Goal: Complete application form

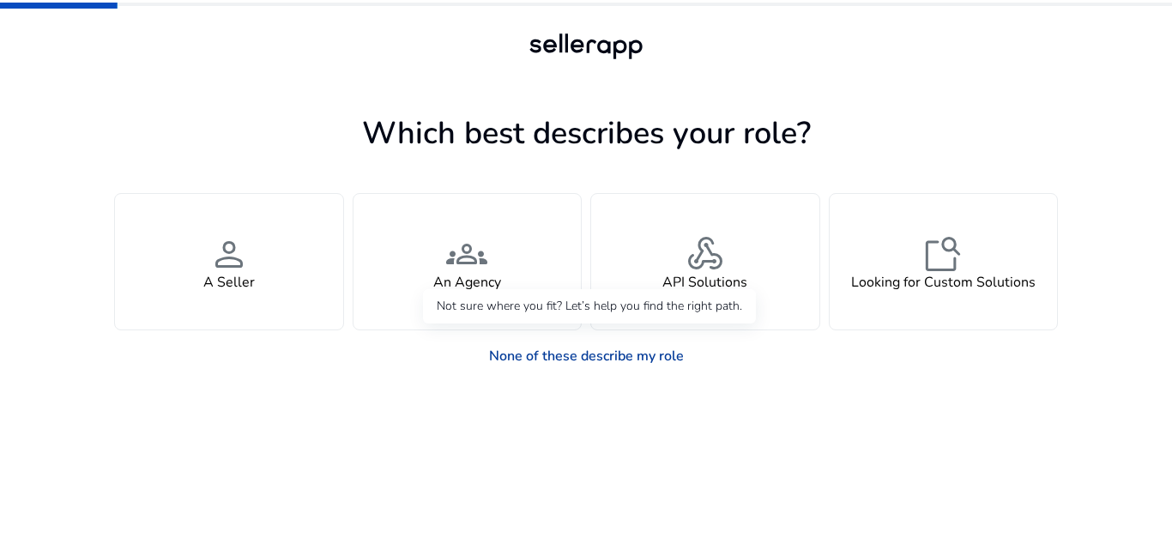
click at [562, 357] on link "None of these describe my role" at bounding box center [586, 356] width 222 height 34
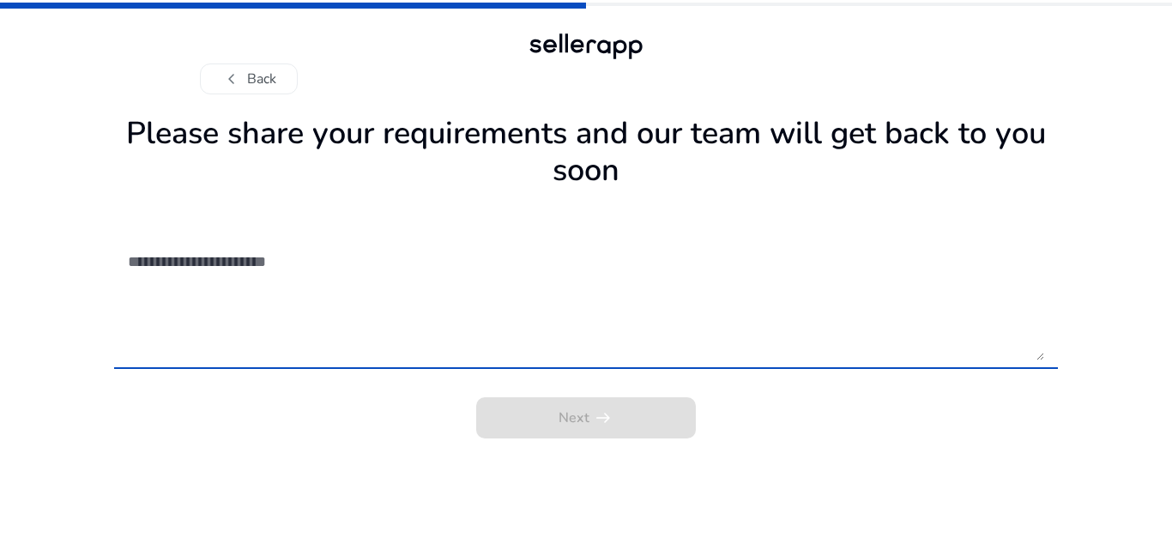
click at [384, 256] on textarea at bounding box center [586, 300] width 916 height 122
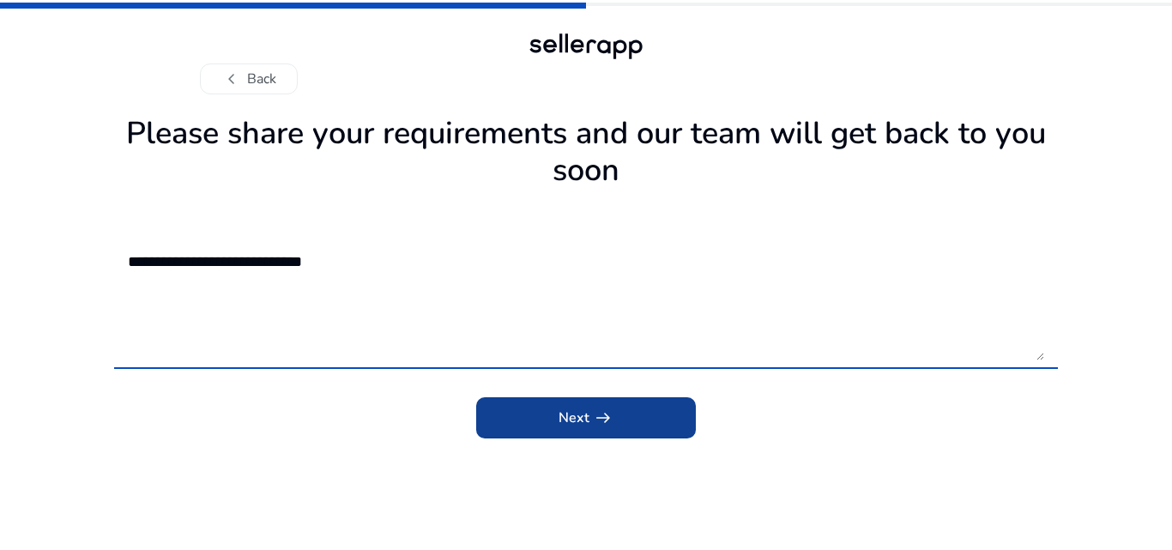
type textarea "**********"
click at [560, 420] on span "Next arrow_right_alt" at bounding box center [586, 418] width 55 height 21
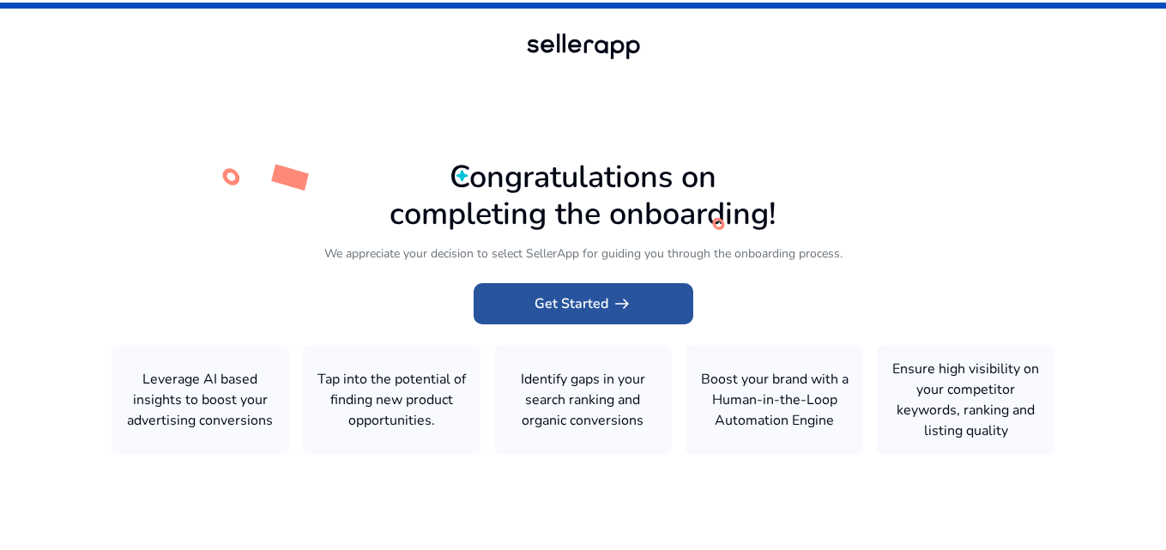
click at [609, 305] on app-icon "arrow_right_alt" at bounding box center [620, 303] width 24 height 21
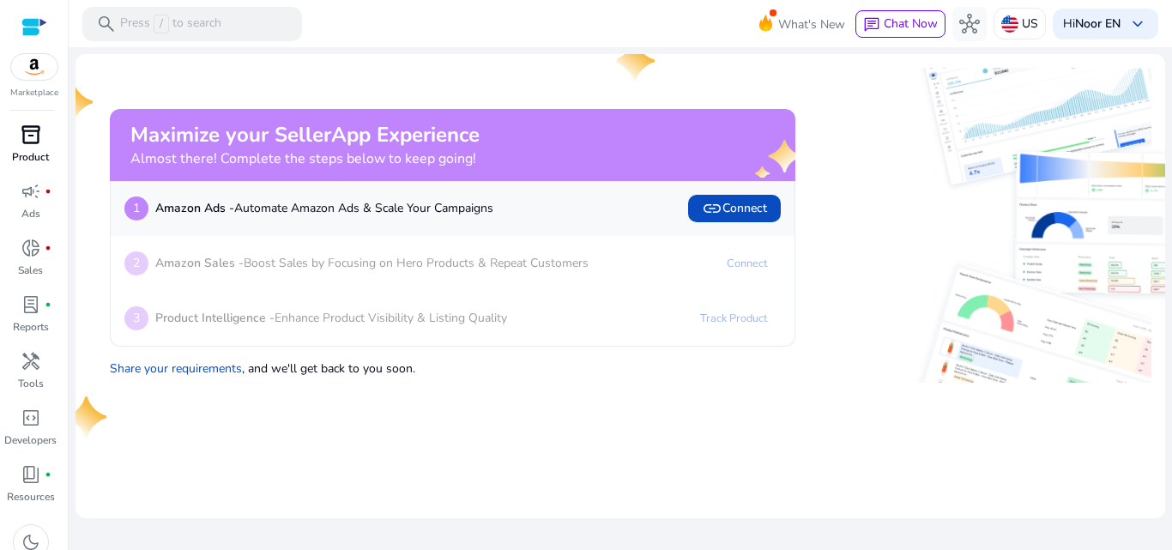
click at [29, 134] on span "inventory_2" at bounding box center [31, 134] width 21 height 21
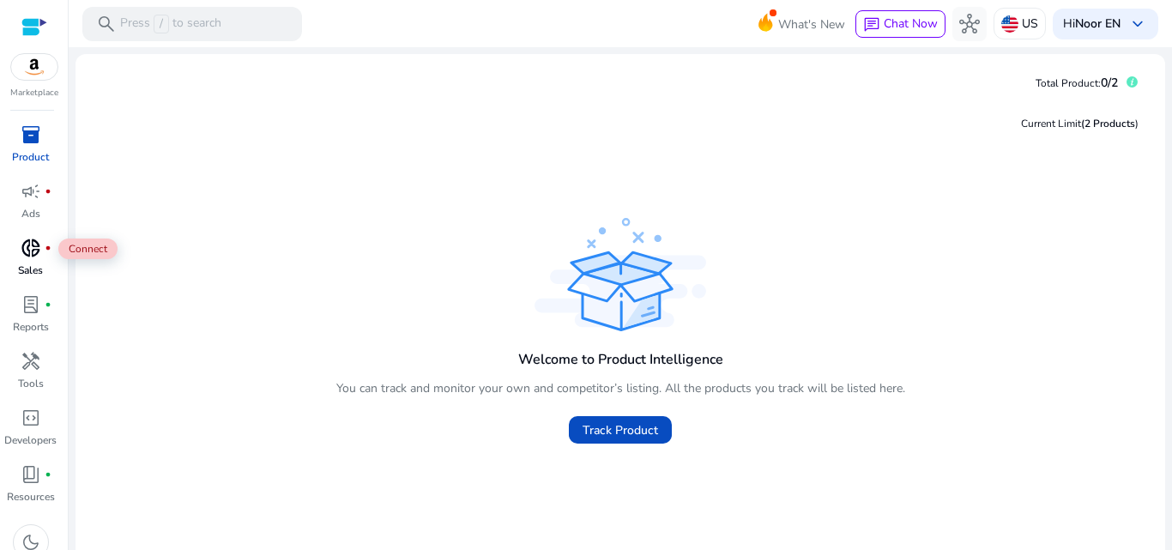
click at [29, 258] on span "donut_small" at bounding box center [31, 248] width 21 height 21
